Goal: Navigation & Orientation: Find specific page/section

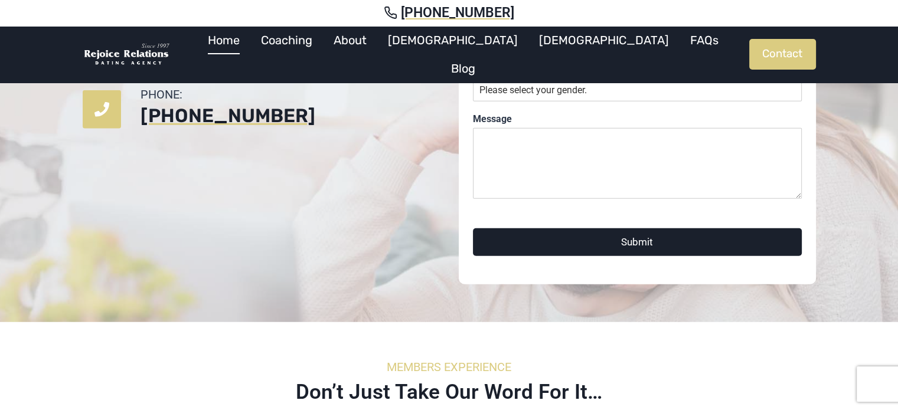
scroll to position [3451, 0]
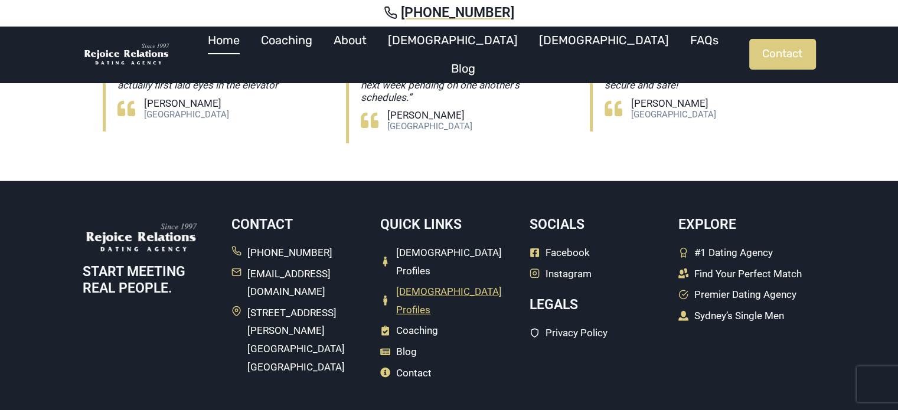
click at [429, 283] on span "[DEMOGRAPHIC_DATA] Profiles" at bounding box center [456, 301] width 121 height 36
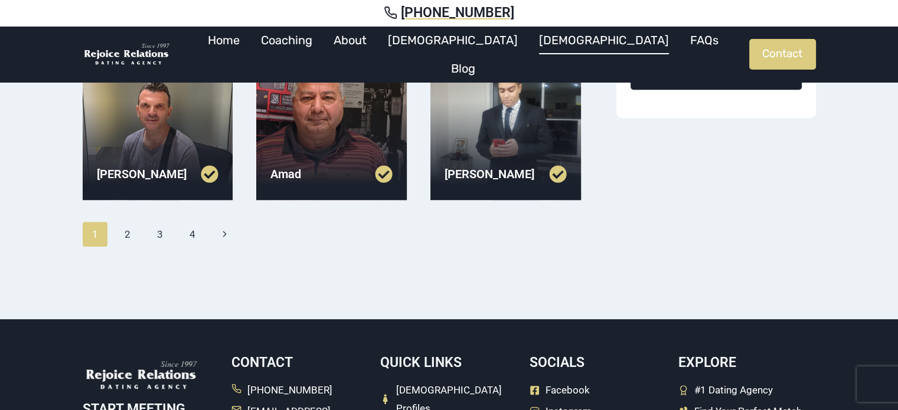
scroll to position [484, 0]
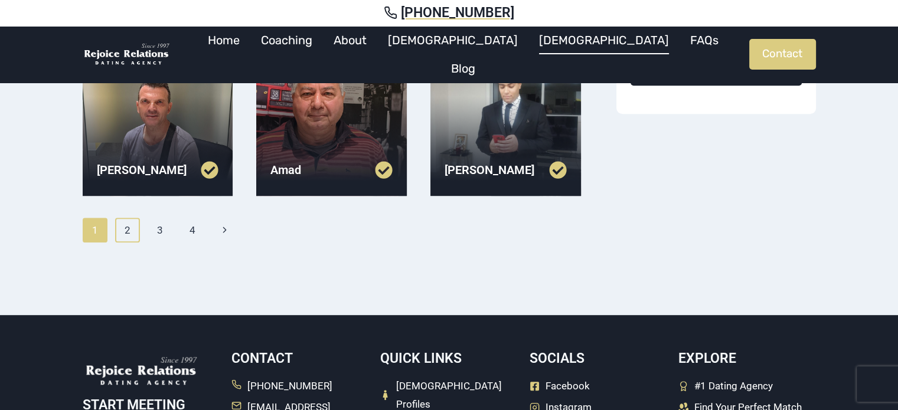
click at [129, 229] on link "2" at bounding box center [127, 230] width 25 height 25
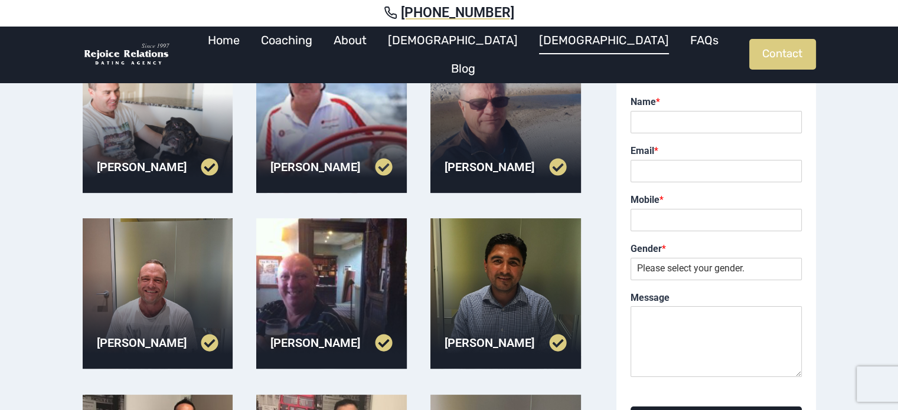
scroll to position [476, 0]
